Goal: Transaction & Acquisition: Purchase product/service

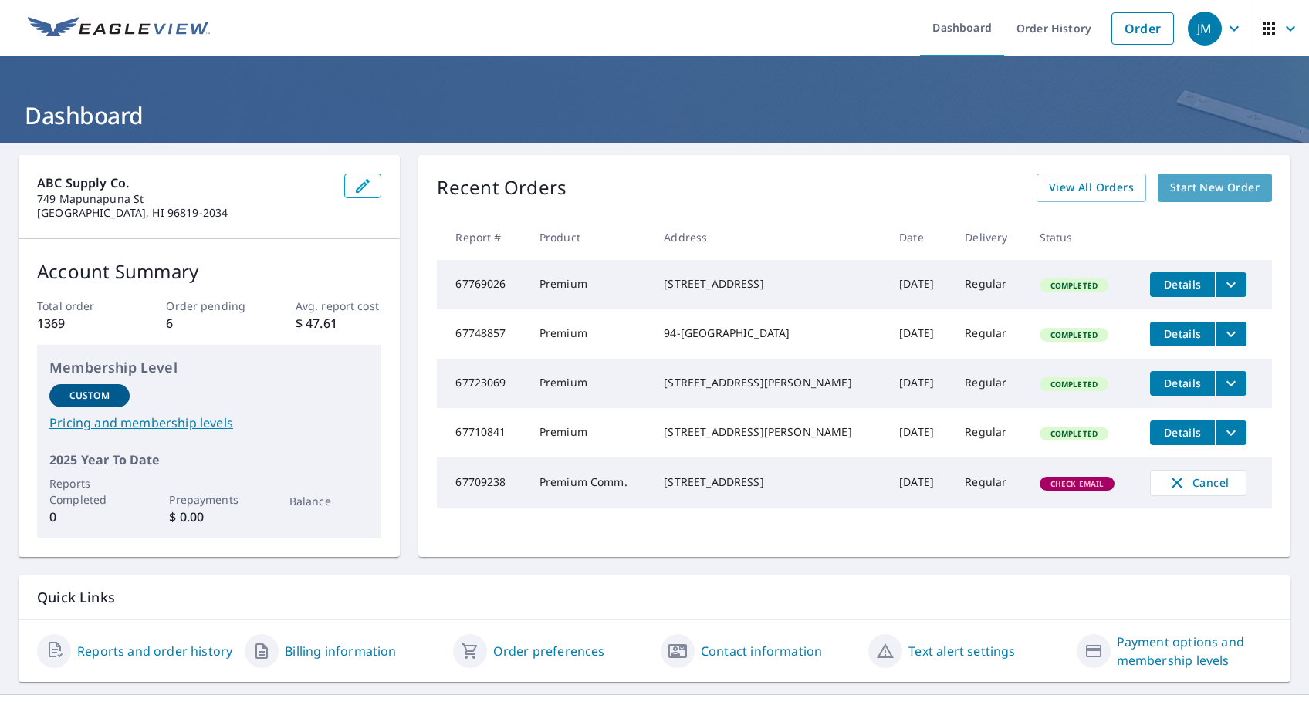
click at [1192, 187] on span "Start New Order" at bounding box center [1215, 187] width 90 height 19
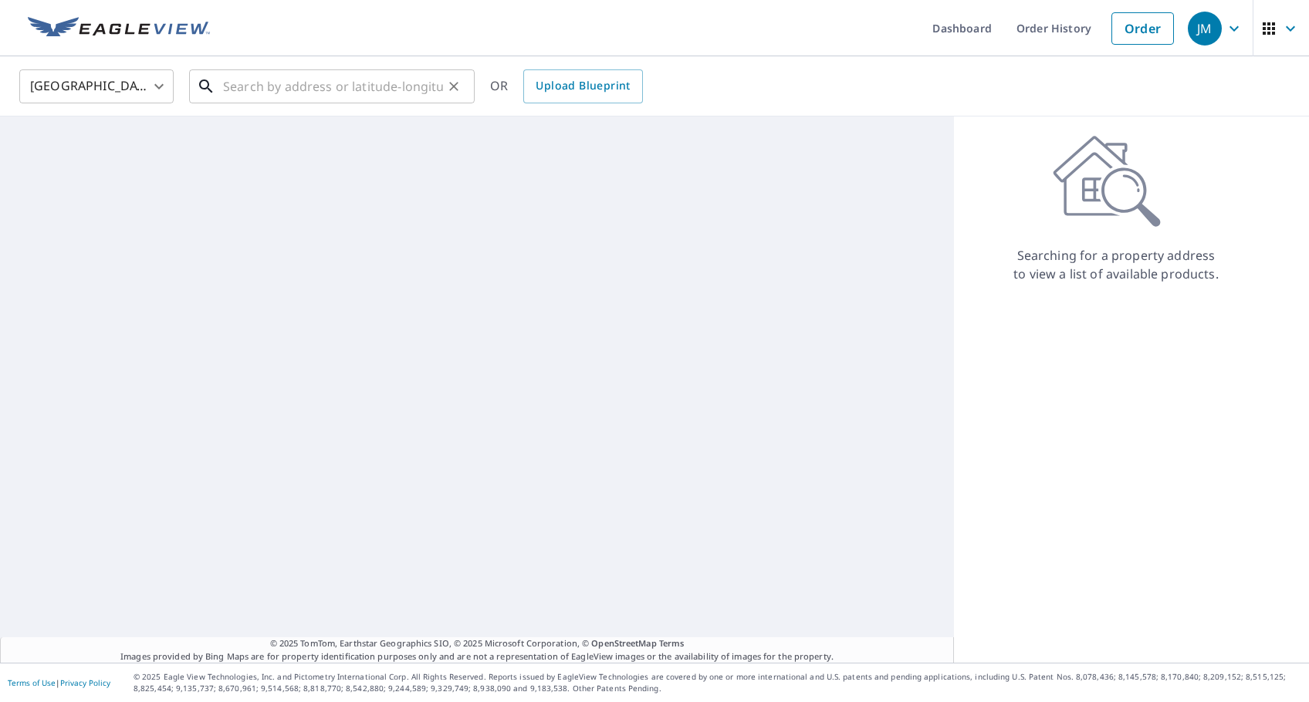
click at [355, 90] on input "text" at bounding box center [333, 86] width 220 height 43
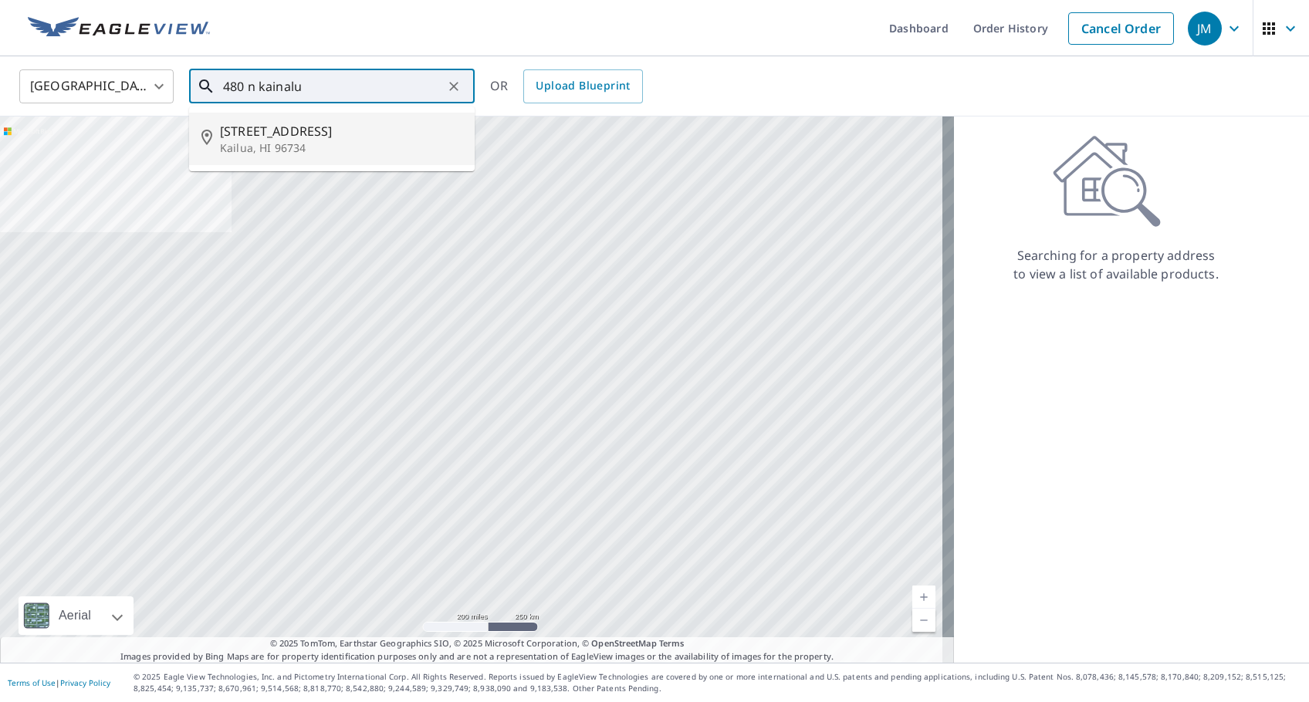
click at [319, 147] on p "Kailua, HI 96734" at bounding box center [341, 147] width 242 height 15
type input "480 N Kainalu Dr Kailua, HI 96734"
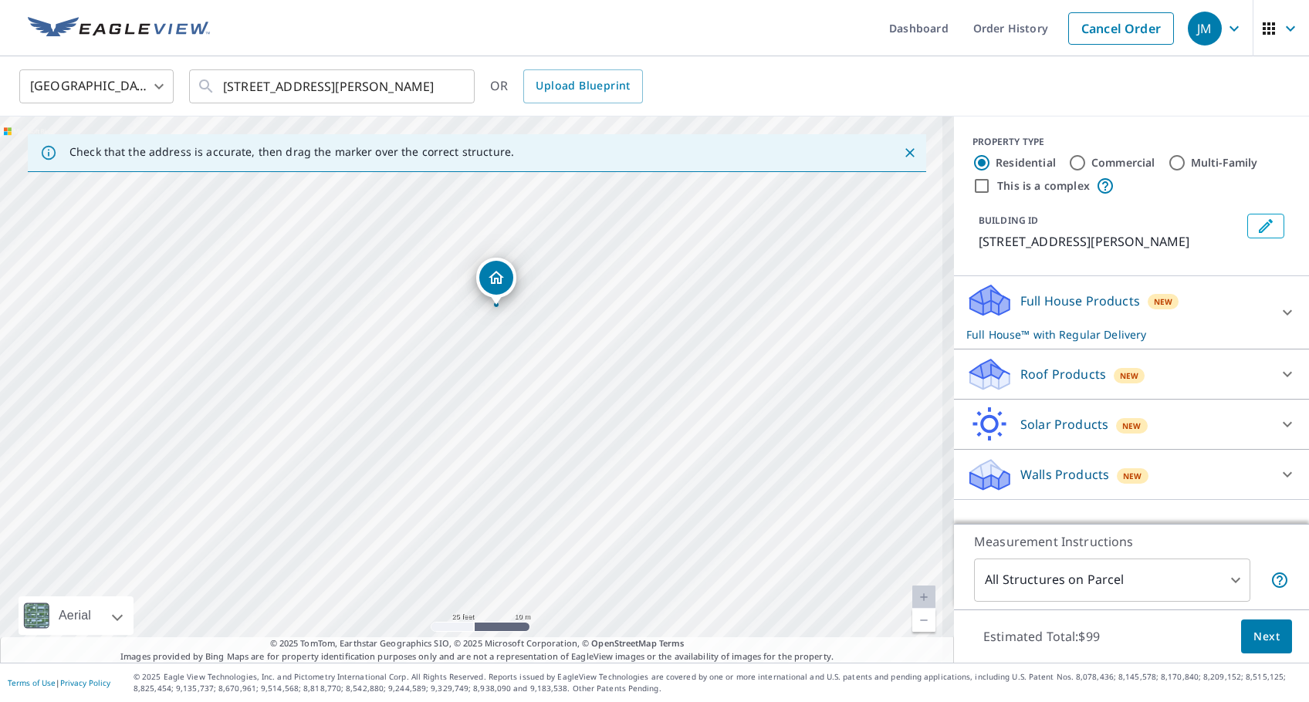
click at [1161, 294] on div "New" at bounding box center [1164, 301] width 32 height 19
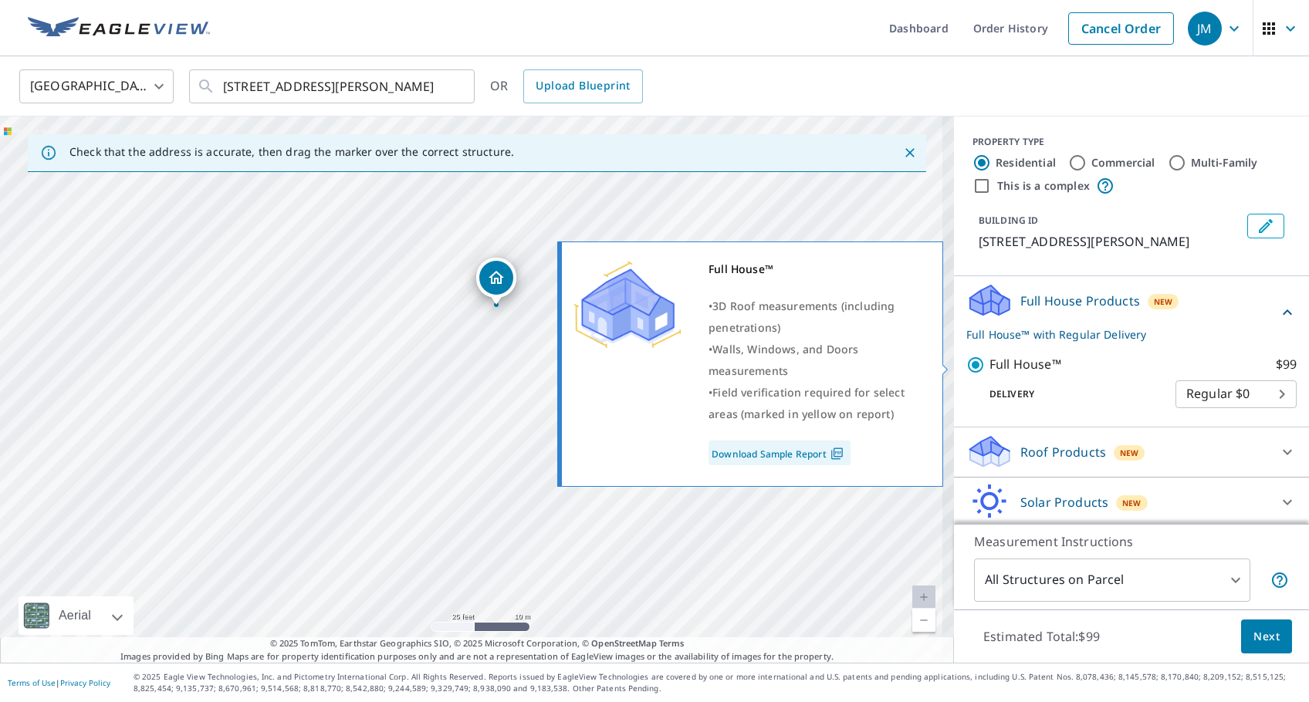
click at [989, 363] on p "Full House™" at bounding box center [1025, 364] width 72 height 19
click at [989, 363] on input "Full House™ $99" at bounding box center [977, 365] width 23 height 19
checkbox input "false"
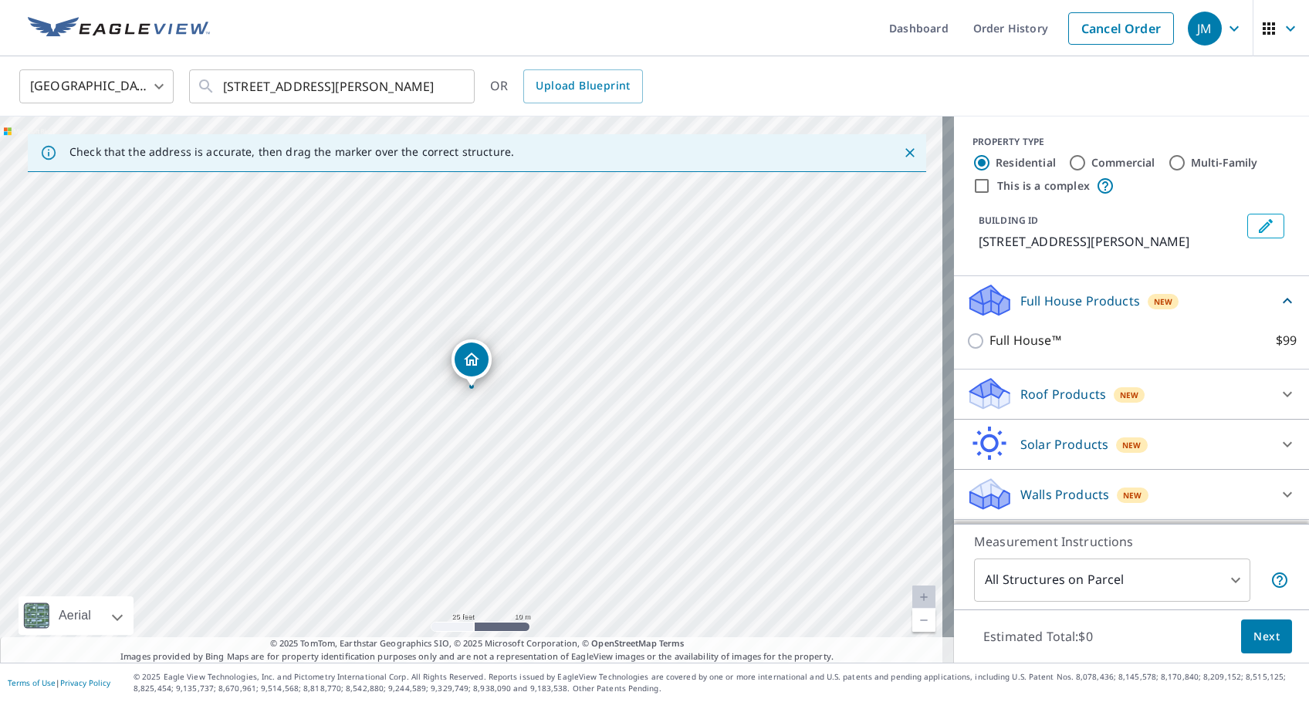
click at [1051, 408] on div "Roof Products New" at bounding box center [1117, 394] width 303 height 36
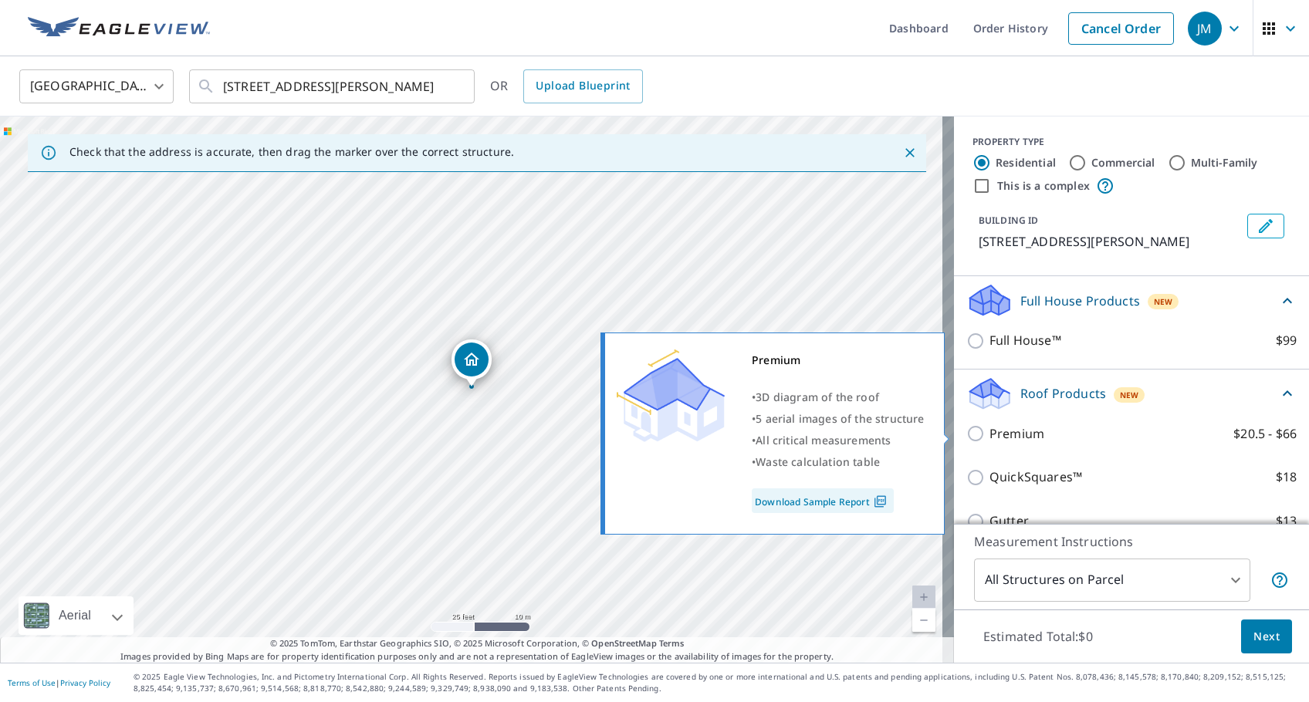
click at [989, 432] on p "Premium" at bounding box center [1016, 433] width 55 height 19
click at [979, 432] on input "Premium $20.5 - $66" at bounding box center [977, 433] width 23 height 19
checkbox input "true"
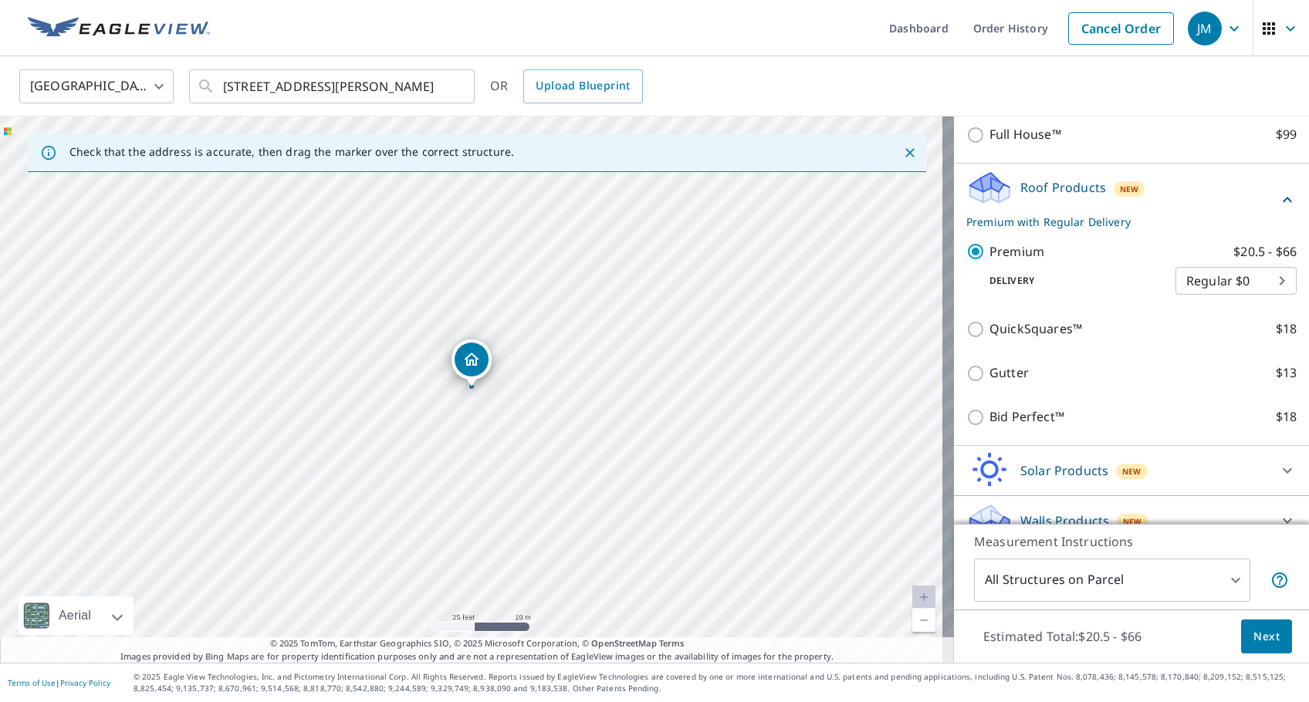
scroll to position [228, 0]
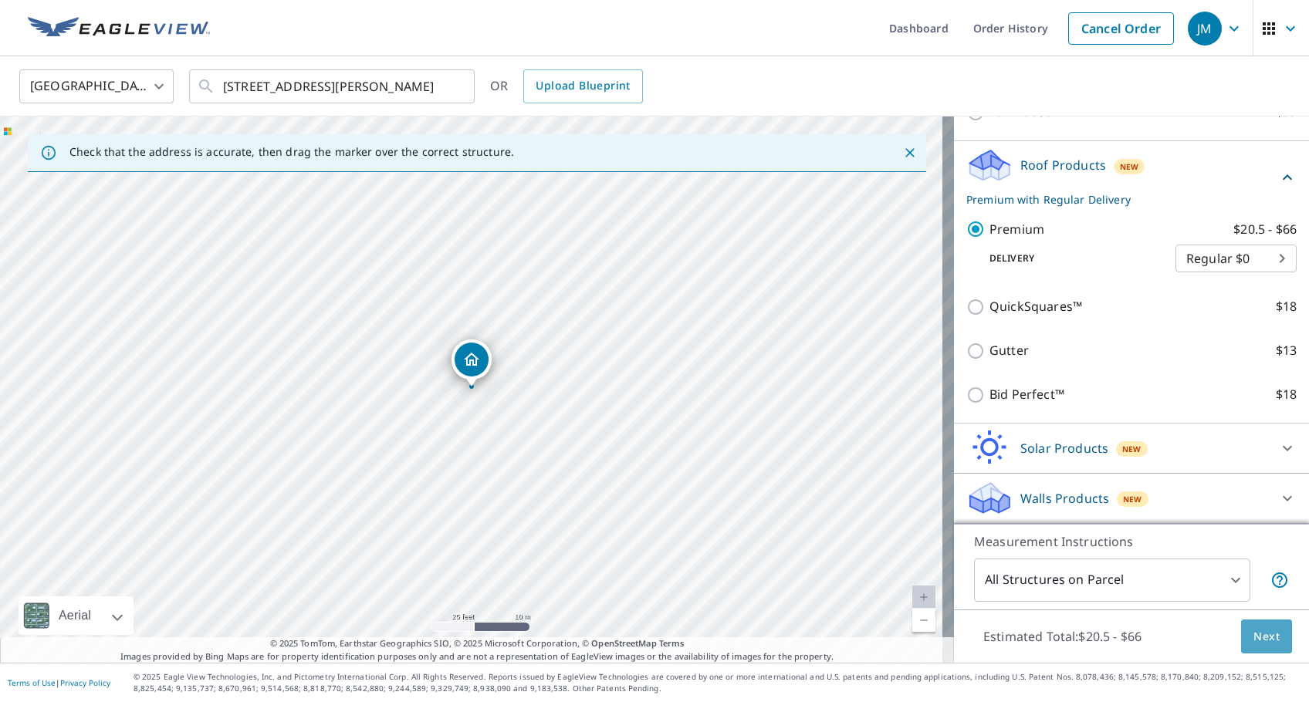
click at [1261, 638] on span "Next" at bounding box center [1266, 636] width 26 height 19
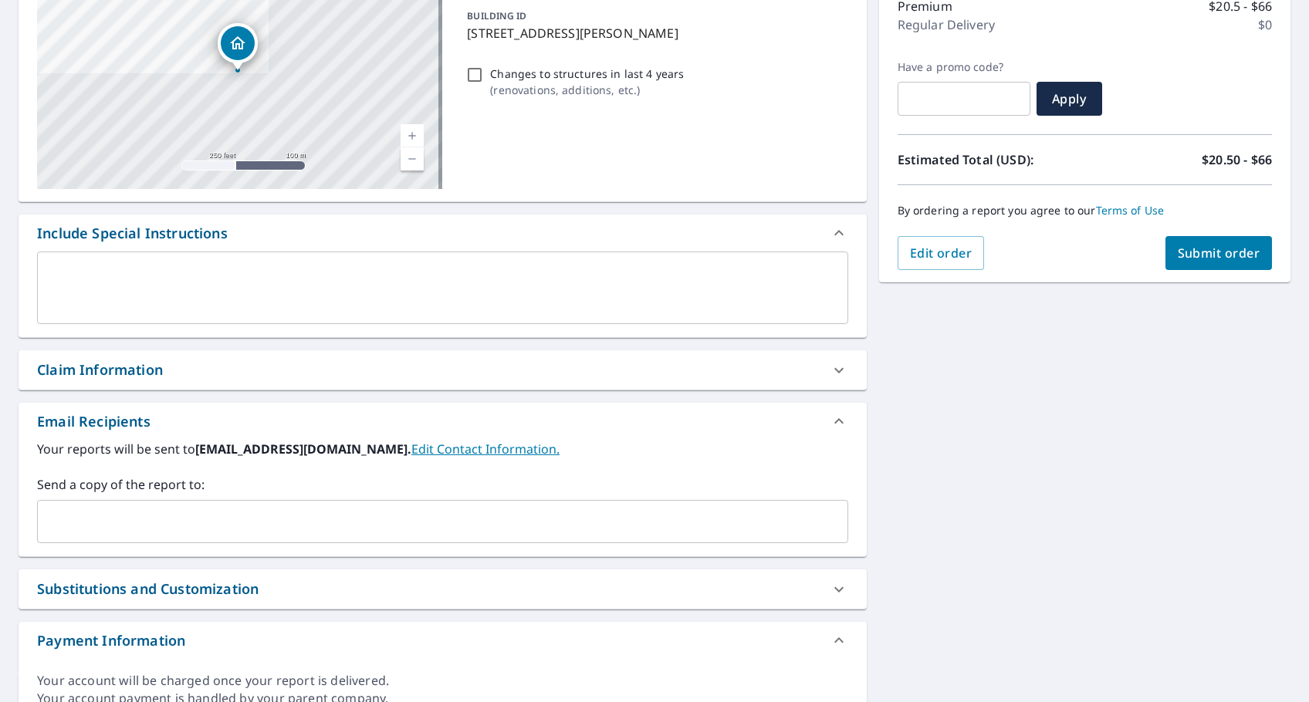
scroll to position [280, 0]
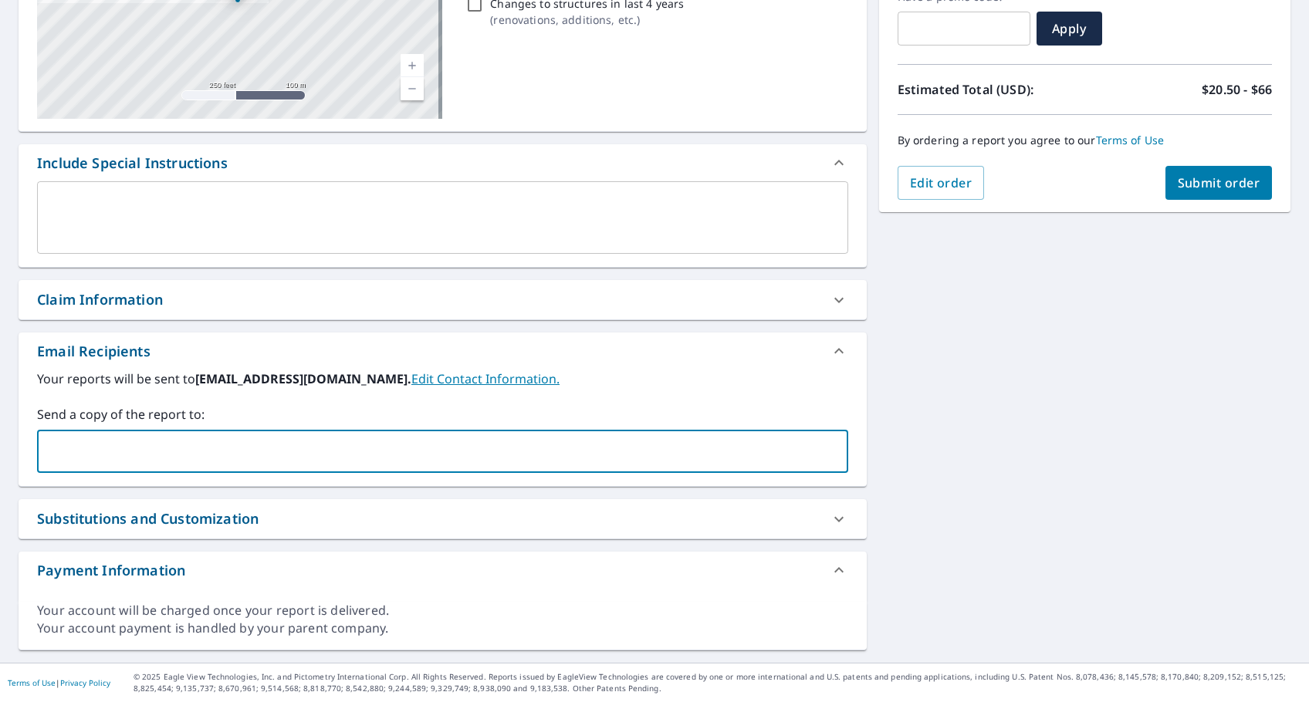
click at [199, 445] on input "text" at bounding box center [431, 451] width 774 height 29
type input "taylor.wright@abcsupply.com"
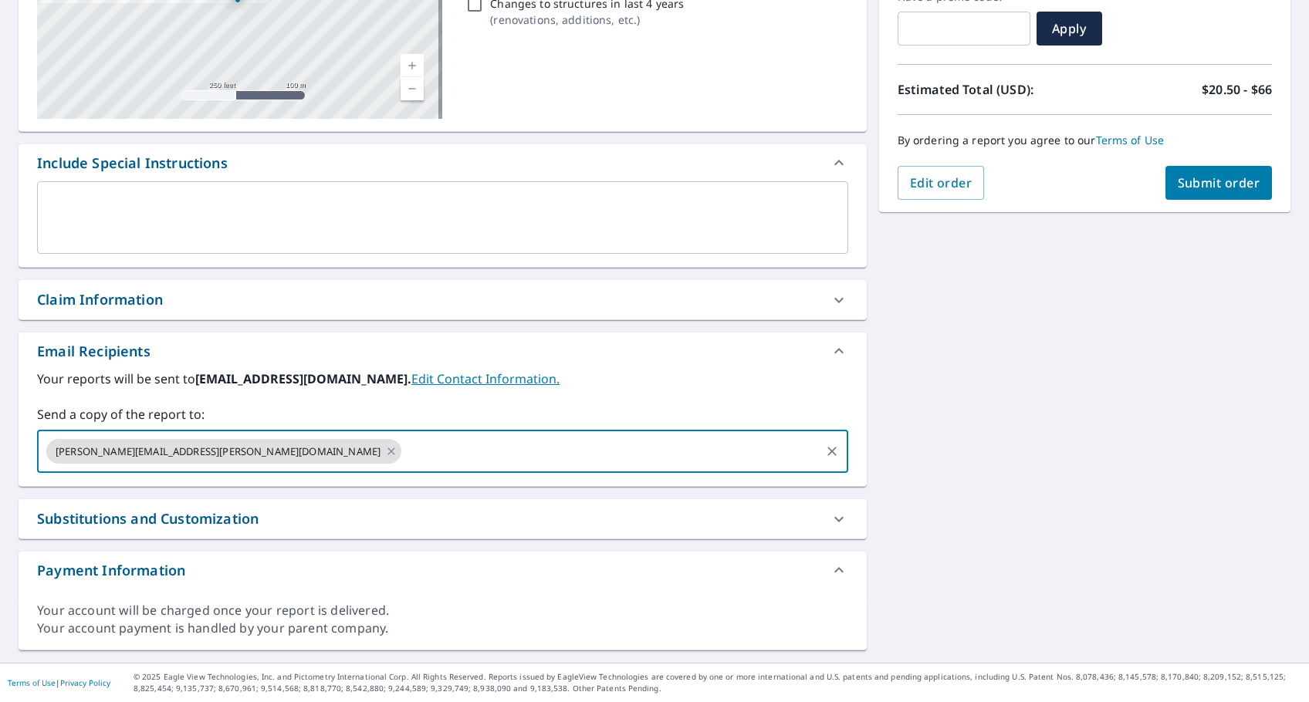
click at [1203, 172] on button "Submit order" at bounding box center [1218, 183] width 107 height 34
checkbox input "true"
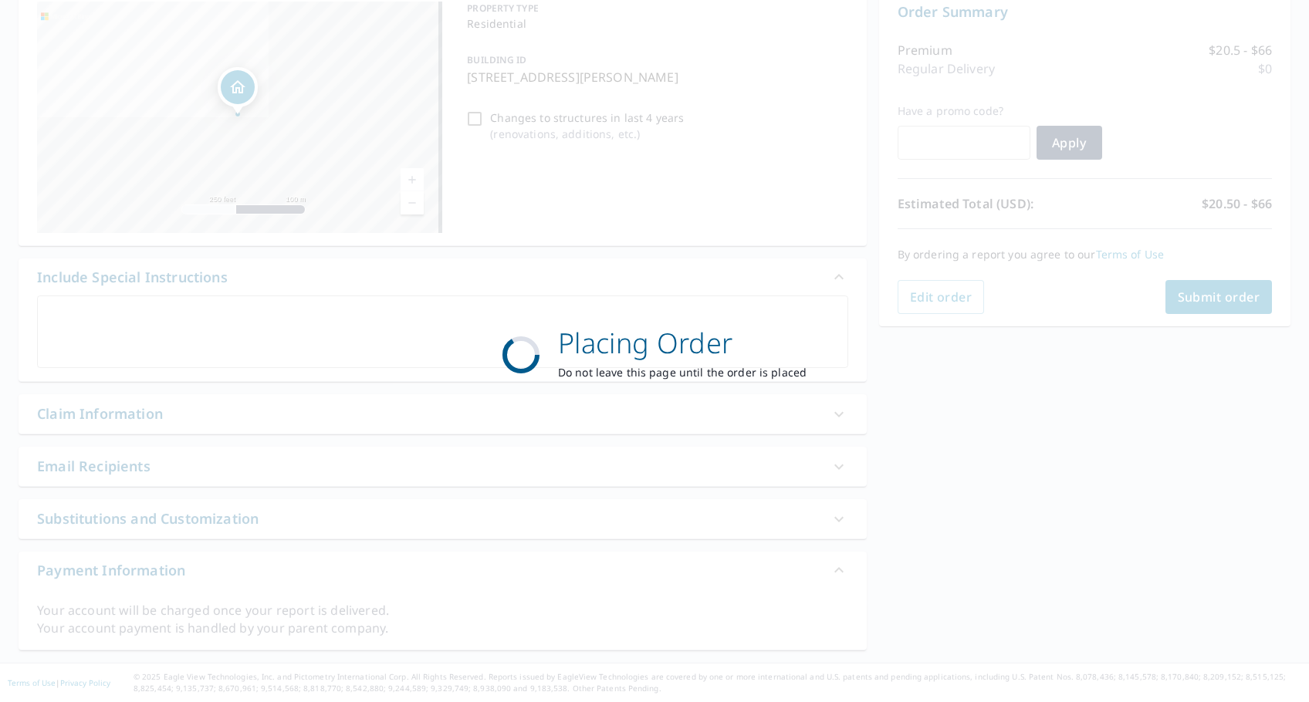
scroll to position [166, 0]
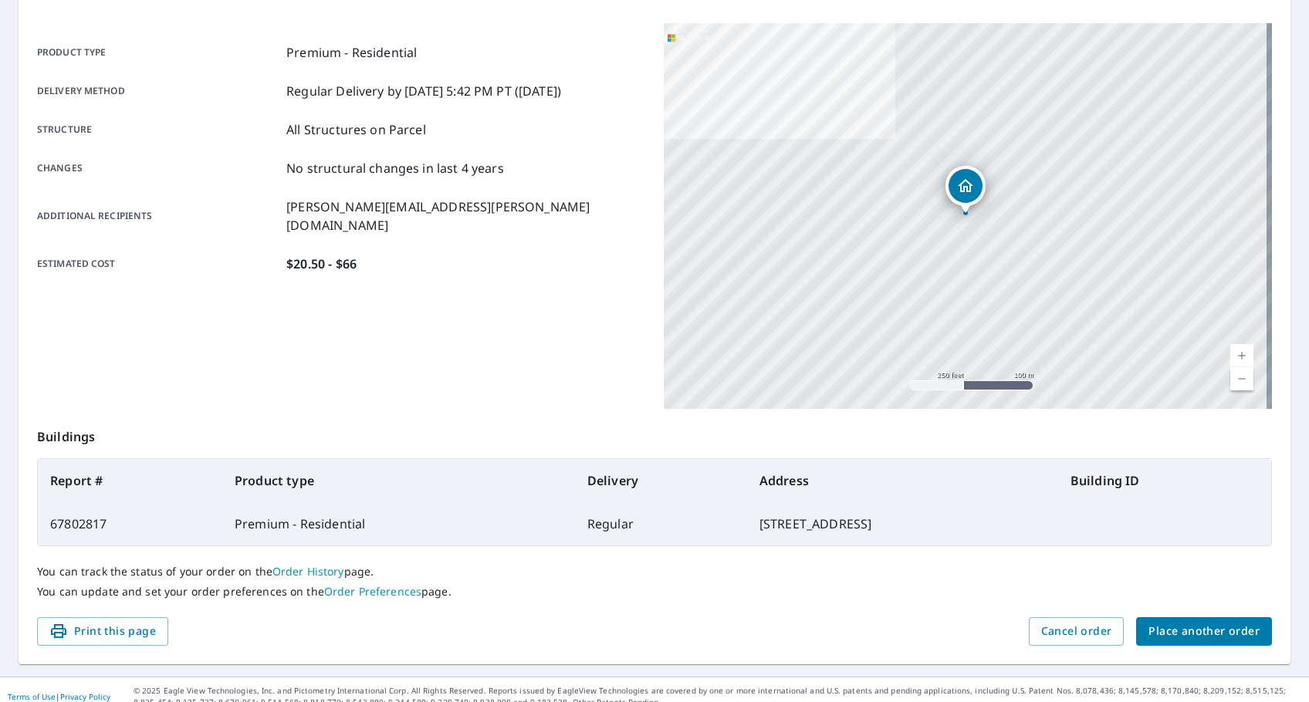
scroll to position [206, 0]
